Goal: Transaction & Acquisition: Purchase product/service

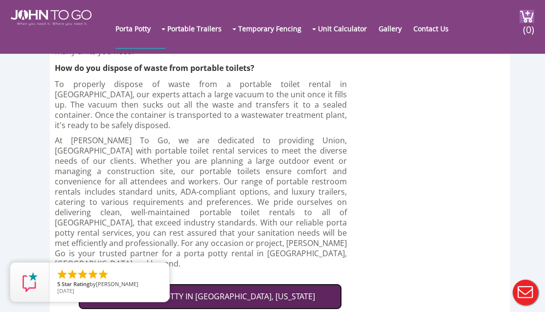
click at [243, 284] on link "RENT A PORTA POTTY IN [GEOGRAPHIC_DATA], [US_STATE]" at bounding box center [209, 297] width 263 height 26
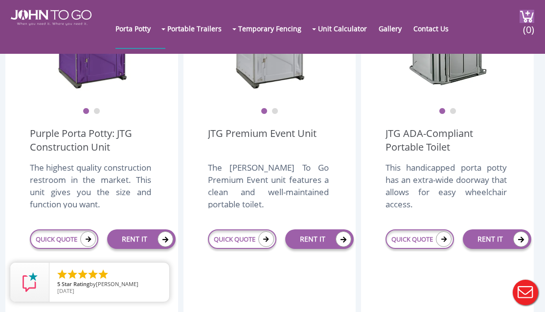
scroll to position [356, 0]
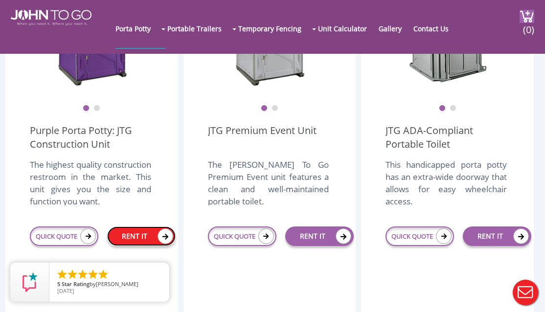
click at [131, 235] on link "RENT IT" at bounding box center [141, 236] width 68 height 20
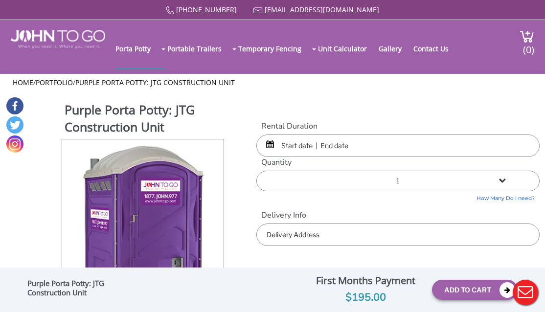
click at [293, 149] on input "text" at bounding box center [397, 145] width 283 height 22
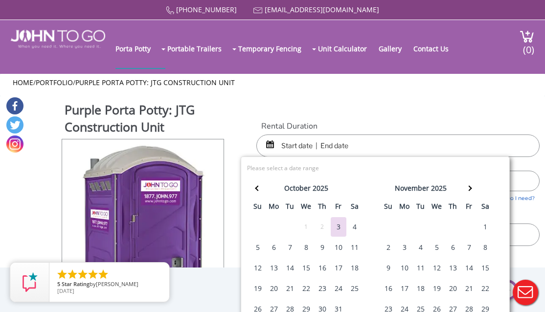
click at [352, 248] on div "11" at bounding box center [355, 248] width 16 height 20
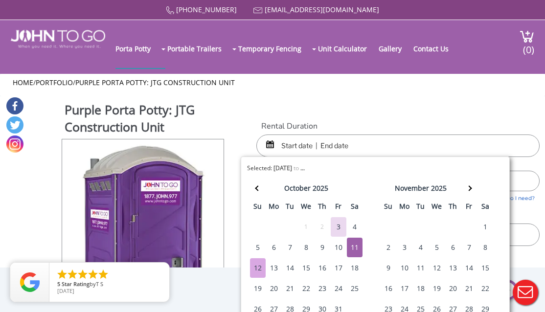
click at [252, 268] on div "12" at bounding box center [258, 268] width 16 height 20
type input "[DATE] to [DATE]"
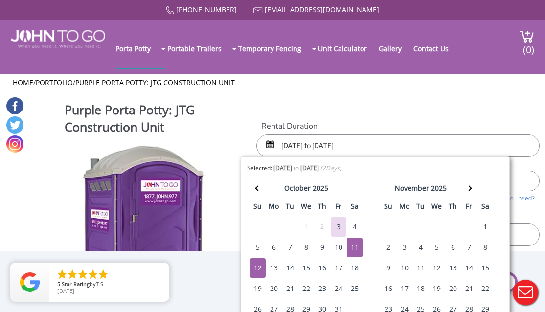
scroll to position [70, 0]
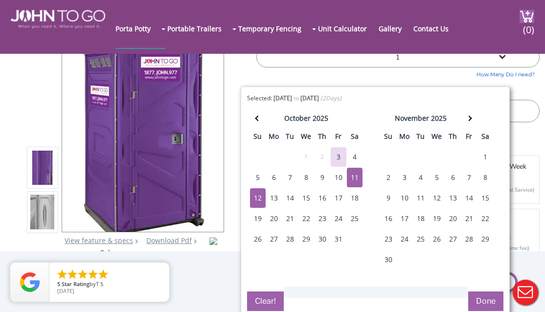
click at [486, 309] on button "Done" at bounding box center [485, 301] width 35 height 20
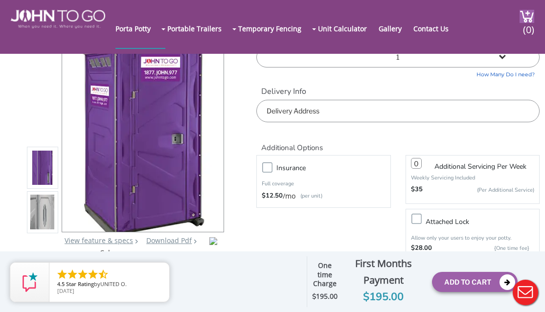
click at [385, 112] on input "text" at bounding box center [397, 111] width 283 height 22
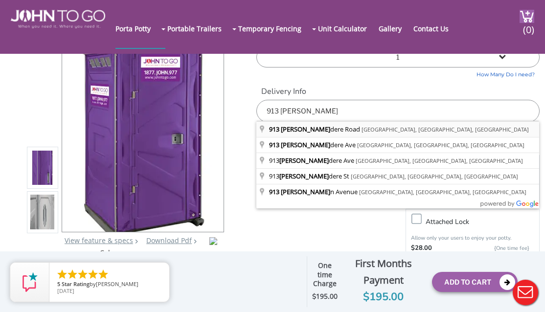
type input "[STREET_ADDRESS]"
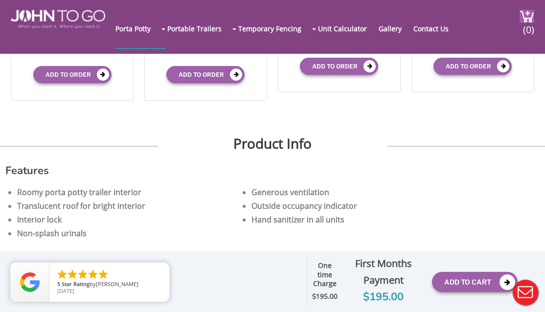
scroll to position [492, 0]
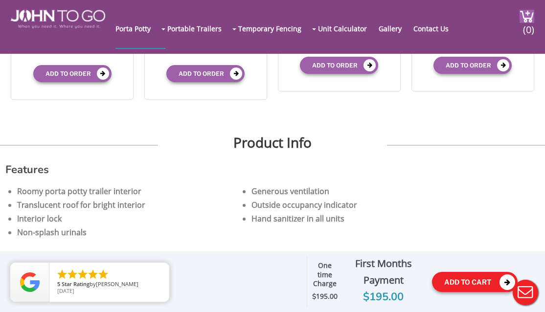
click at [458, 279] on button "Add To Cart" at bounding box center [475, 282] width 86 height 20
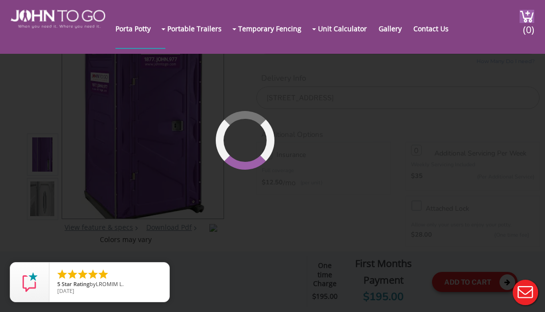
scroll to position [67, 0]
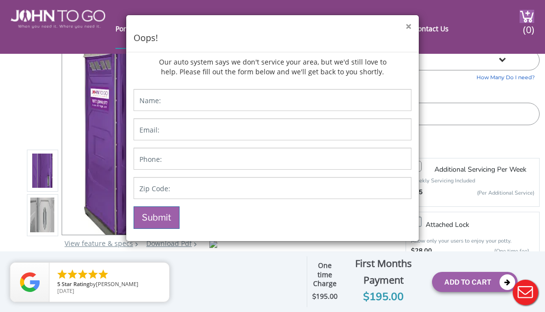
click at [407, 26] on button "×" at bounding box center [408, 27] width 6 height 10
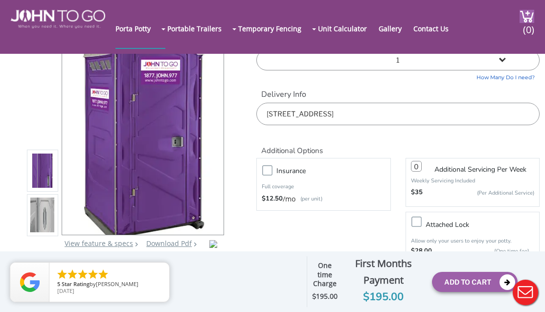
scroll to position [0, 0]
